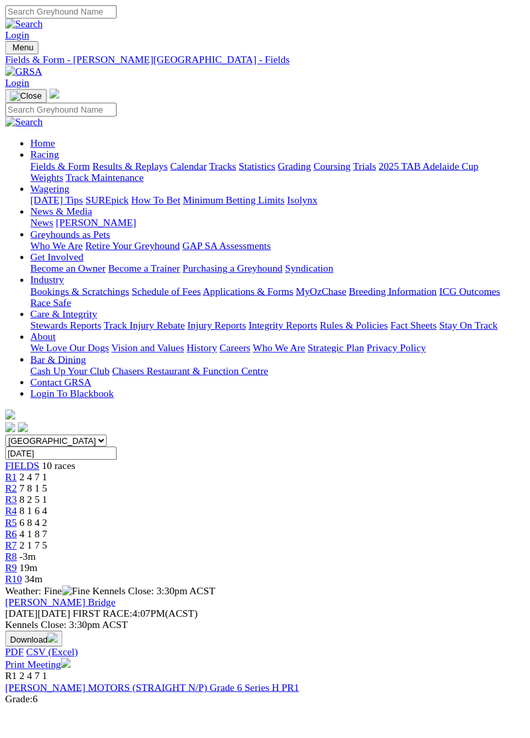
click at [11, 53] on img "Toggle navigation" at bounding box center [11, 53] width 0 height 0
click at [94, 179] on link "Fields & Form" at bounding box center [63, 173] width 62 height 11
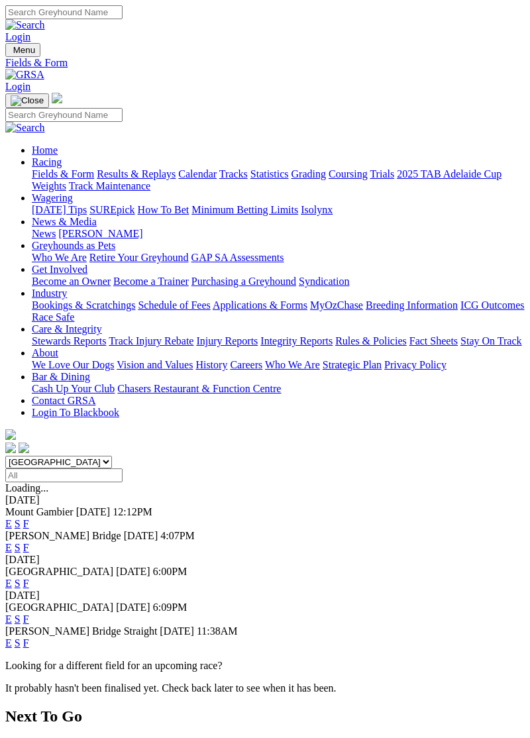
click at [29, 578] on link "F" at bounding box center [26, 583] width 6 height 11
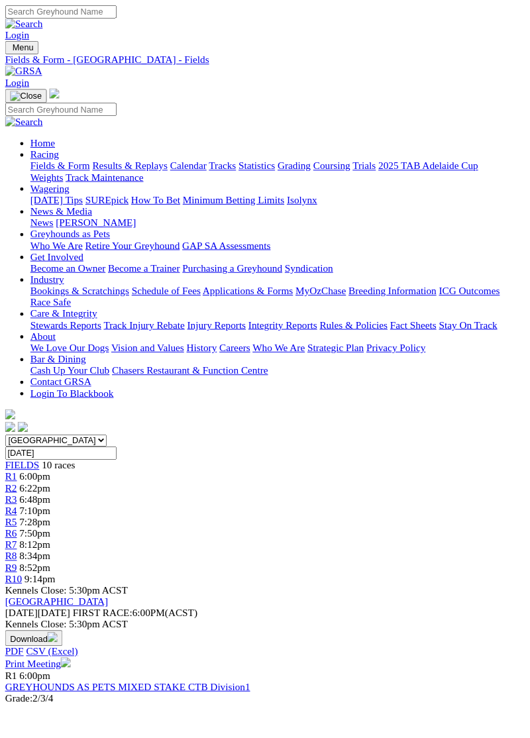
click at [144, 715] on link "GREYHOUNDS AS PETS MIXED STAKE CTB Division1" at bounding box center [133, 720] width 257 height 11
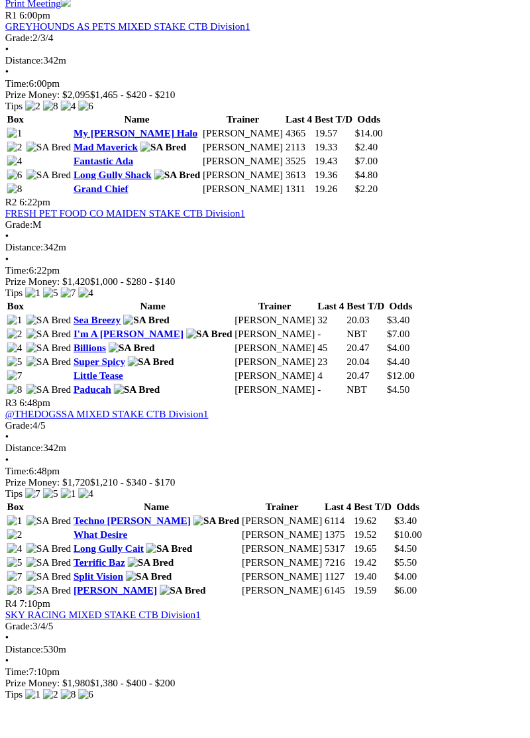
scroll to position [691, 0]
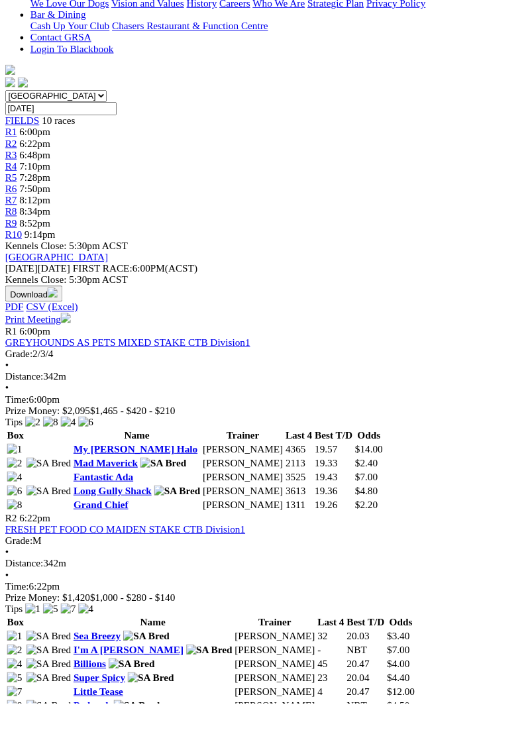
scroll to position [0, 0]
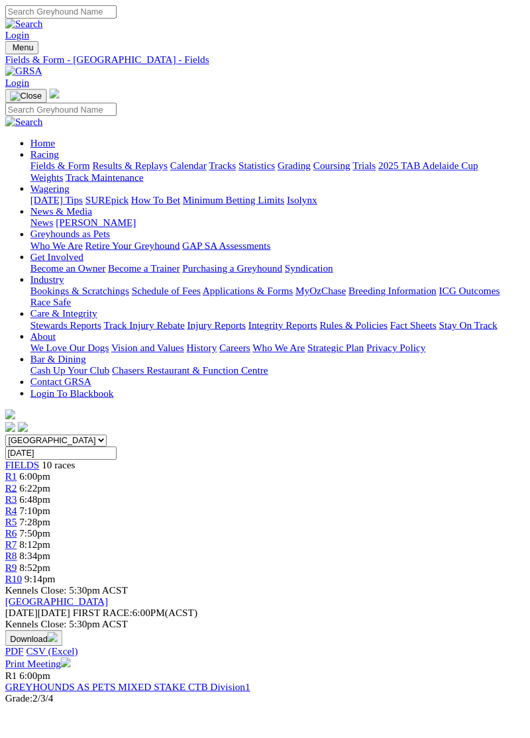
click at [11, 53] on img "Toggle navigation" at bounding box center [11, 53] width 0 height 0
click at [141, 180] on link "Results & Replays" at bounding box center [136, 173] width 79 height 11
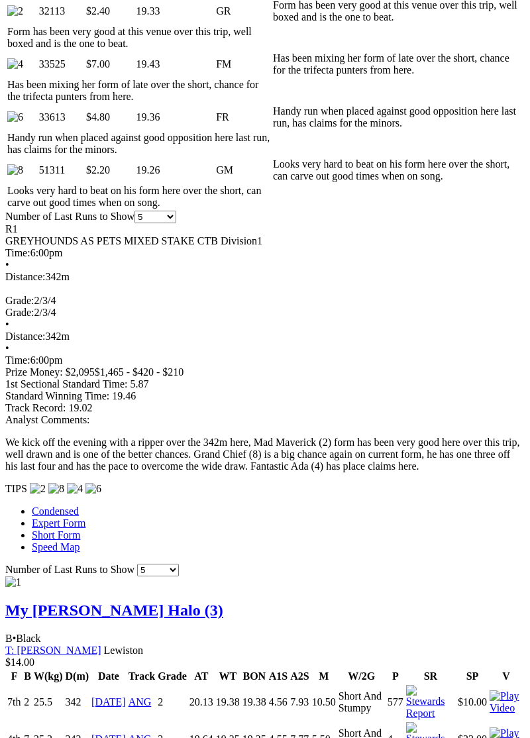
scroll to position [873, 0]
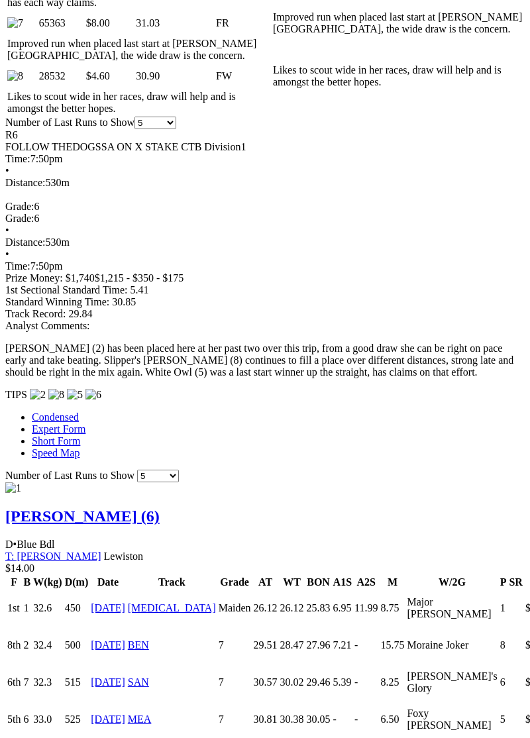
scroll to position [1340, 0]
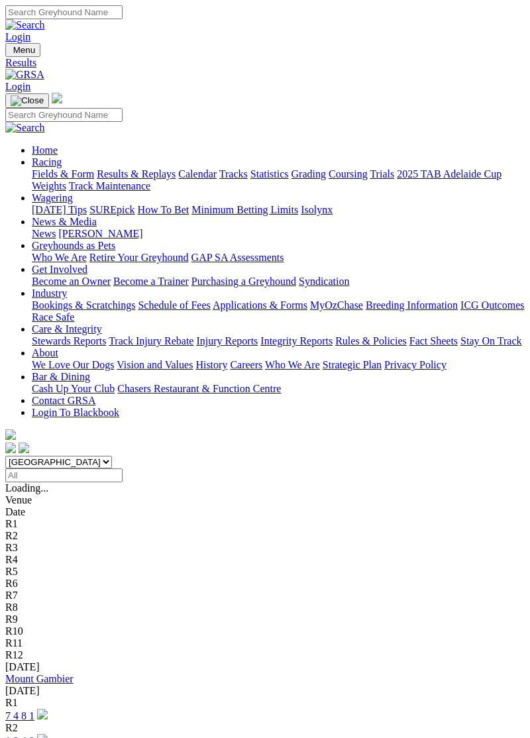
click at [11, 53] on img "Toggle navigation" at bounding box center [11, 53] width 0 height 0
click at [94, 175] on link "Fields & Form" at bounding box center [63, 173] width 62 height 11
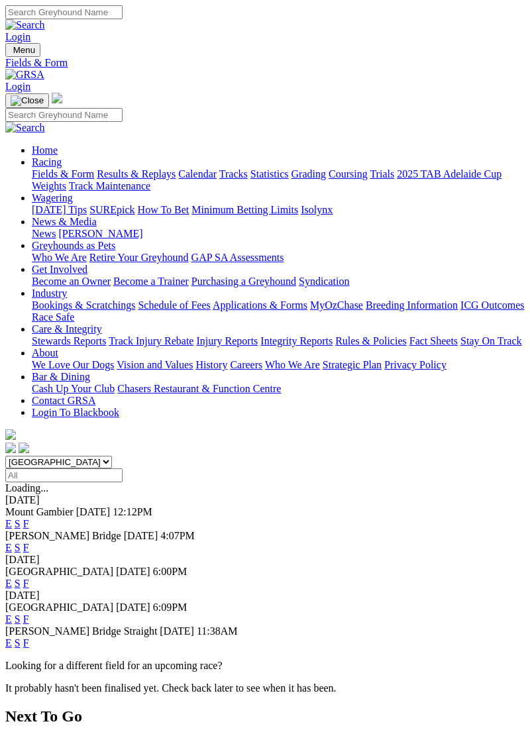
click at [29, 614] on link "F" at bounding box center [26, 619] width 6 height 11
